Goal: Check status: Check status

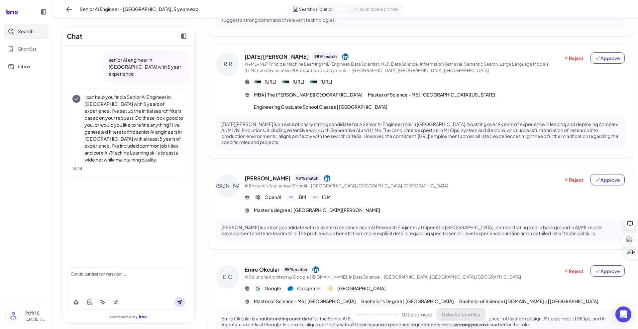
scroll to position [213, 0]
click at [602, 174] on button "Approve" at bounding box center [607, 179] width 34 height 11
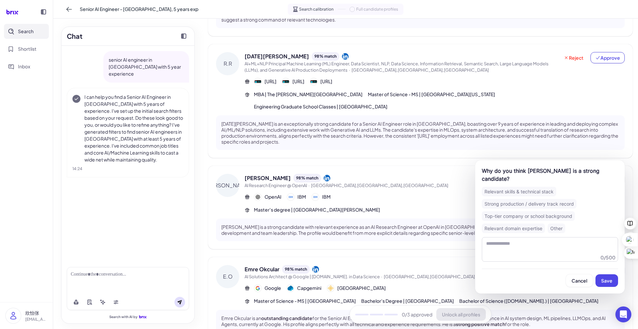
click at [382, 121] on p "[DATE][PERSON_NAME] is an exceptionally strong candidate for a Senior AI Engine…" at bounding box center [420, 133] width 398 height 24
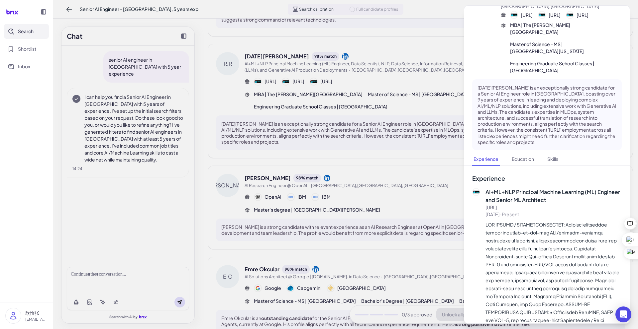
scroll to position [90, 0]
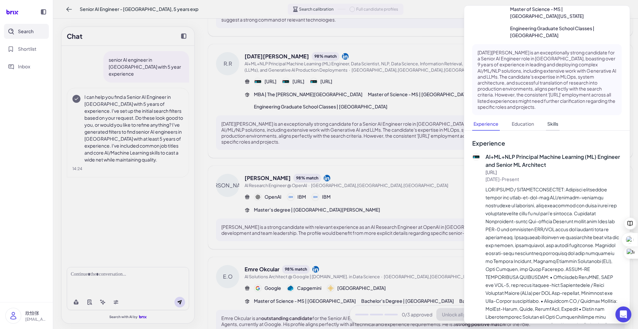
click at [555, 129] on button "Skills" at bounding box center [553, 124] width 14 height 13
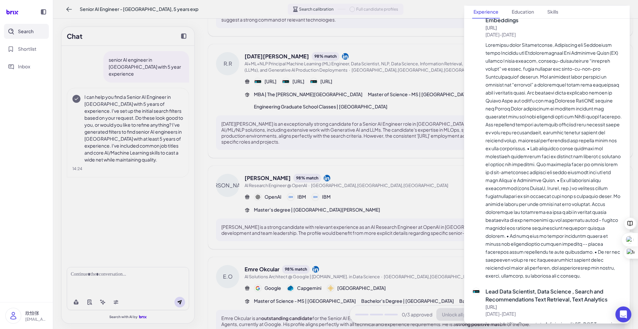
scroll to position [2153, 0]
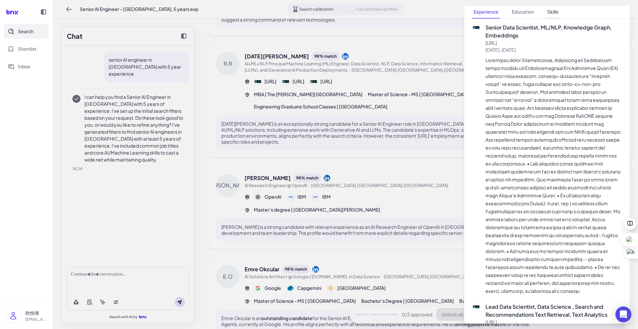
click at [556, 9] on button "Skills" at bounding box center [553, 12] width 14 height 13
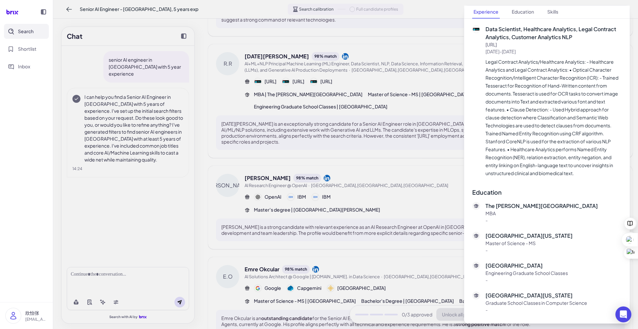
scroll to position [3364, 0]
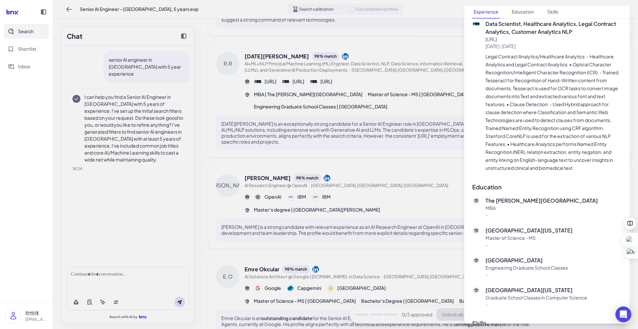
click at [340, 110] on div at bounding box center [319, 164] width 638 height 329
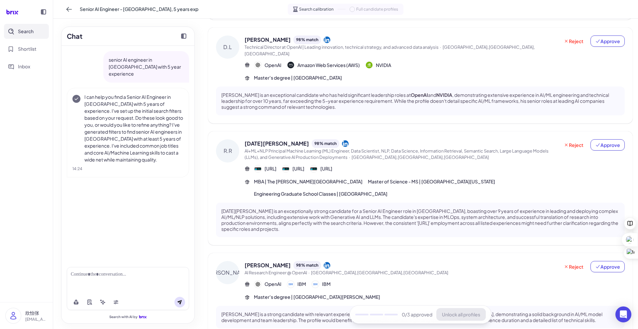
scroll to position [125, 0]
click at [340, 93] on p "[PERSON_NAME] is an exceptional candidate who has held significant leadership r…" at bounding box center [420, 102] width 398 height 18
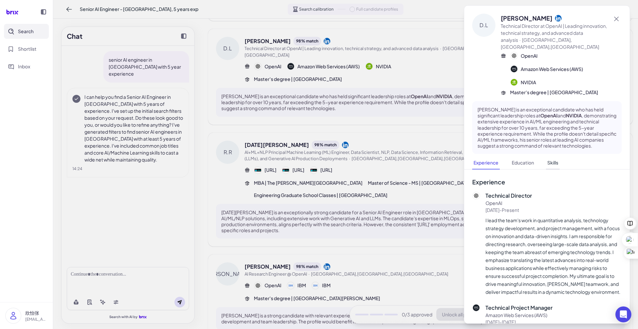
click at [555, 158] on button "Skills" at bounding box center [553, 163] width 14 height 13
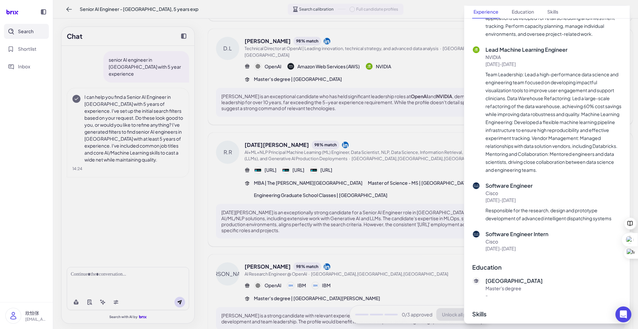
scroll to position [330, 0]
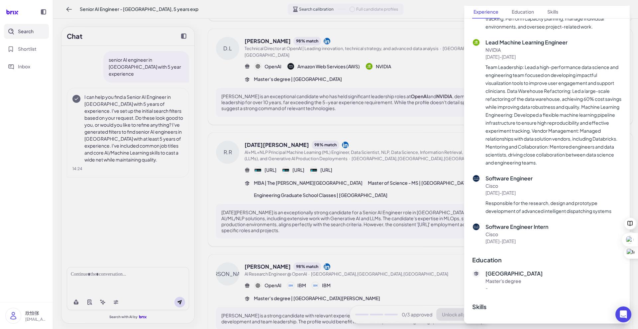
click at [335, 255] on div at bounding box center [319, 164] width 638 height 329
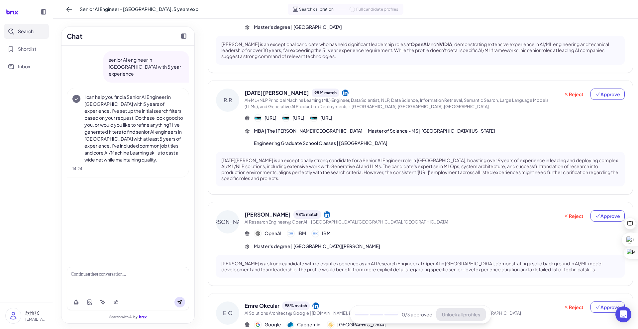
scroll to position [231, 0]
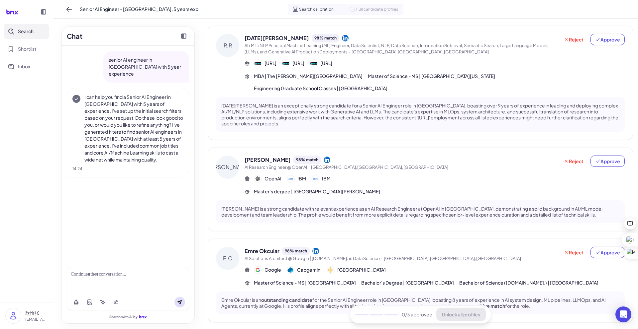
click at [378, 292] on div "Emre Okcular is an outstanding candidate for the Senior AI Engineer role in [GE…" at bounding box center [420, 303] width 408 height 23
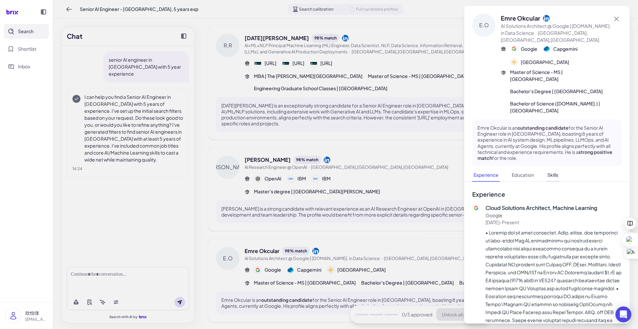
click at [556, 170] on button "Skills" at bounding box center [553, 175] width 14 height 13
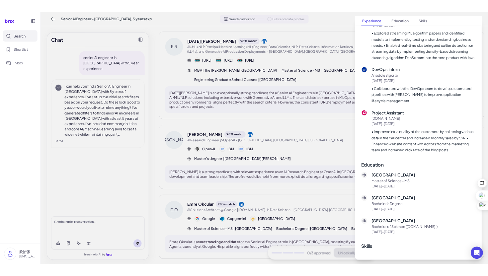
scroll to position [1068, 0]
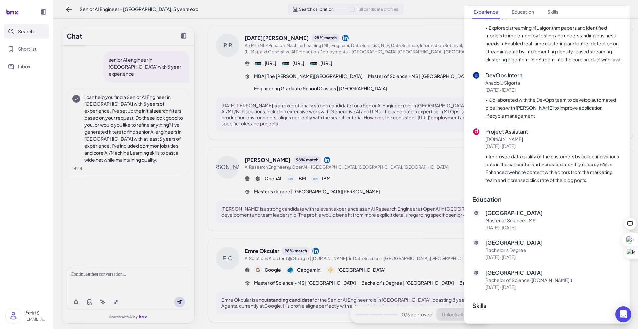
click at [463, 214] on div at bounding box center [319, 164] width 638 height 329
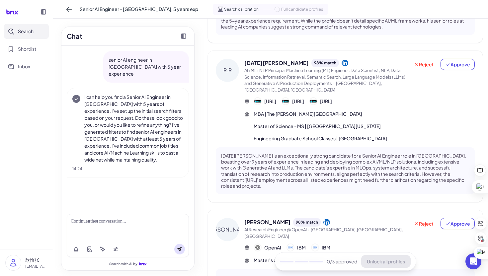
scroll to position [231, 0]
click at [8, 14] on icon at bounding box center [12, 11] width 19 height 13
